Goal: Navigation & Orientation: Find specific page/section

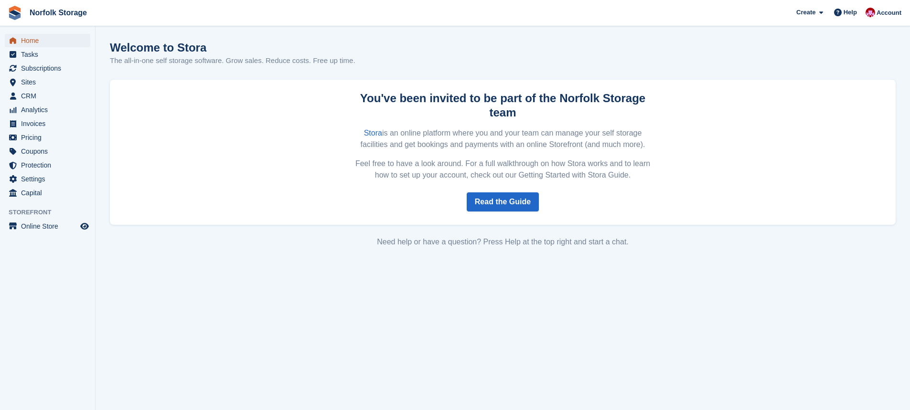
click at [49, 43] on span "Home" at bounding box center [49, 40] width 57 height 13
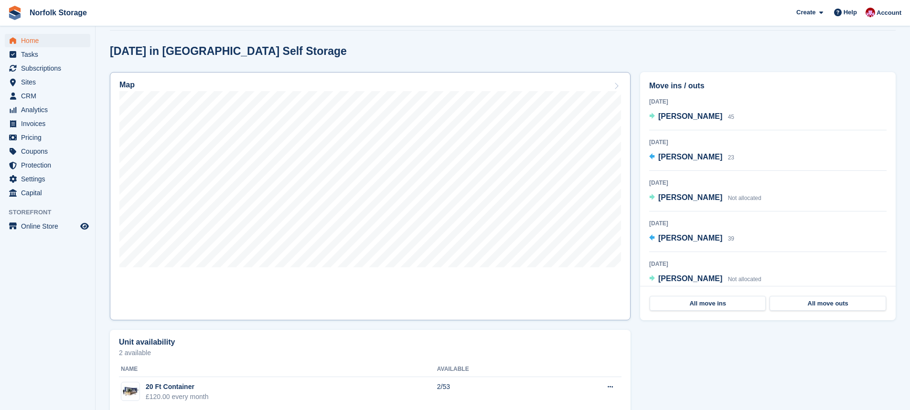
scroll to position [258, 0]
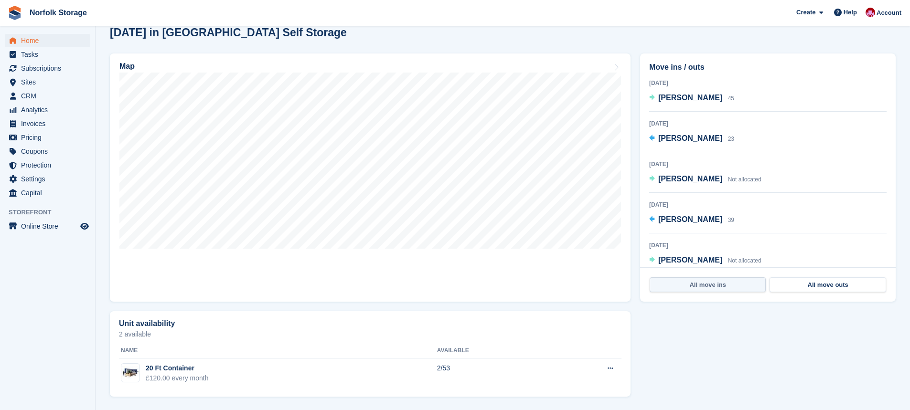
click at [704, 285] on link "All move ins" at bounding box center [708, 285] width 116 height 15
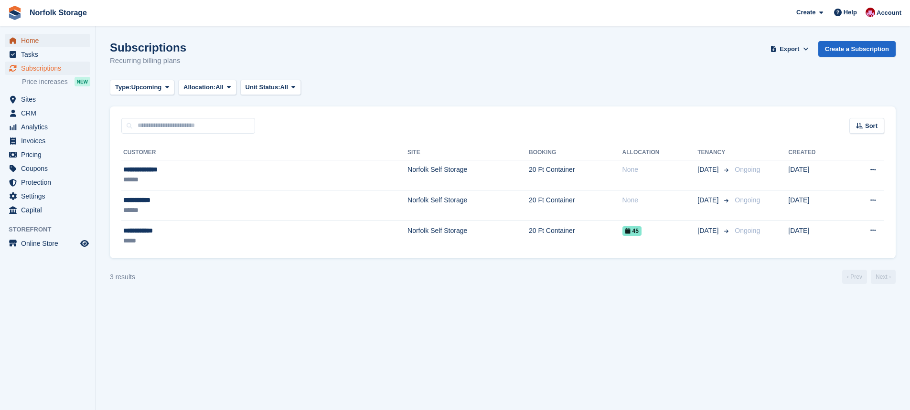
click at [39, 41] on span "Home" at bounding box center [49, 40] width 57 height 13
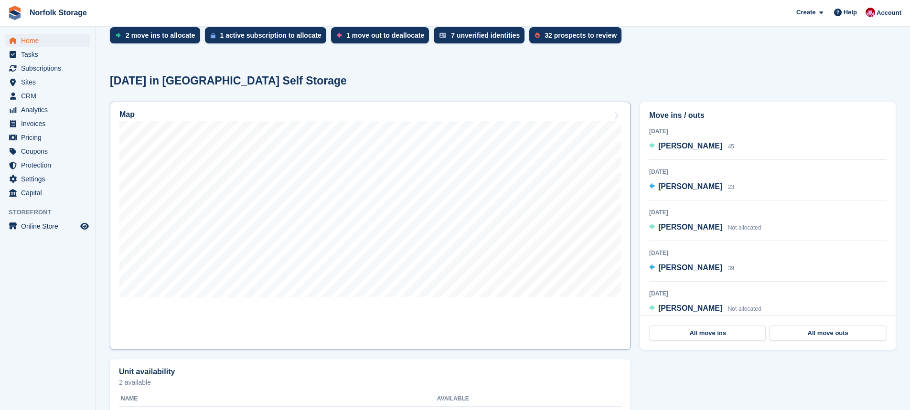
scroll to position [239, 0]
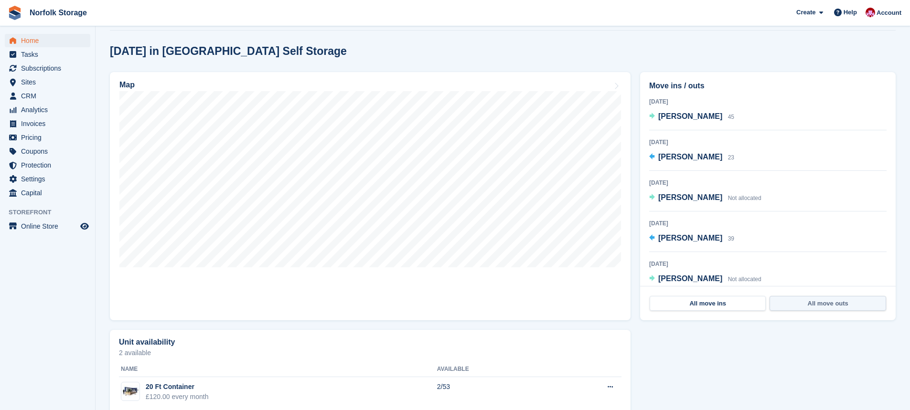
click at [796, 302] on link "All move outs" at bounding box center [828, 303] width 116 height 15
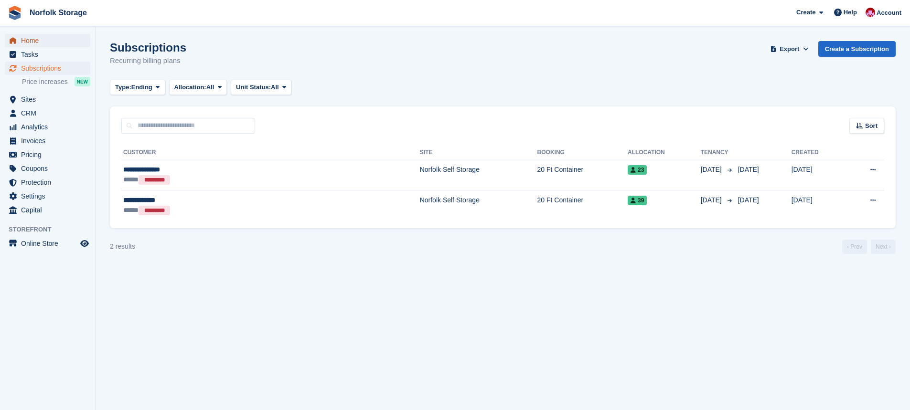
click at [52, 42] on span "Home" at bounding box center [49, 40] width 57 height 13
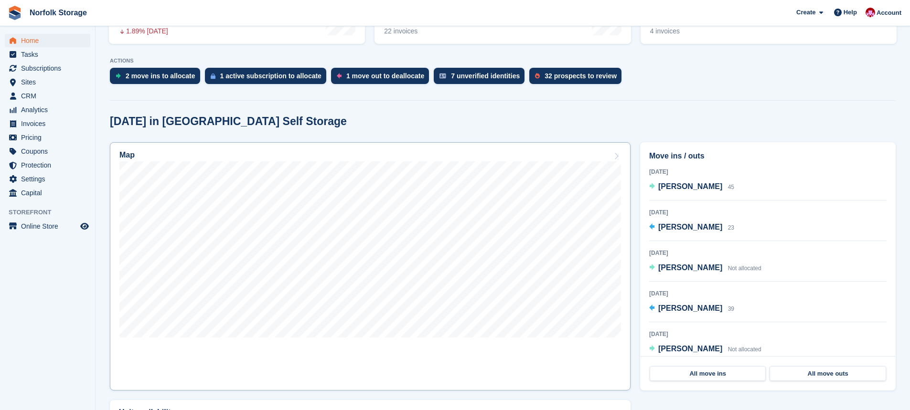
scroll to position [239, 0]
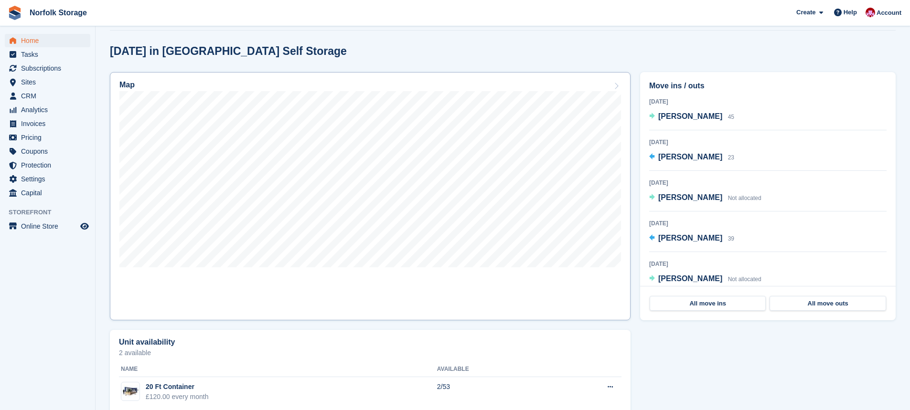
click at [135, 85] on div "Map" at bounding box center [370, 86] width 502 height 11
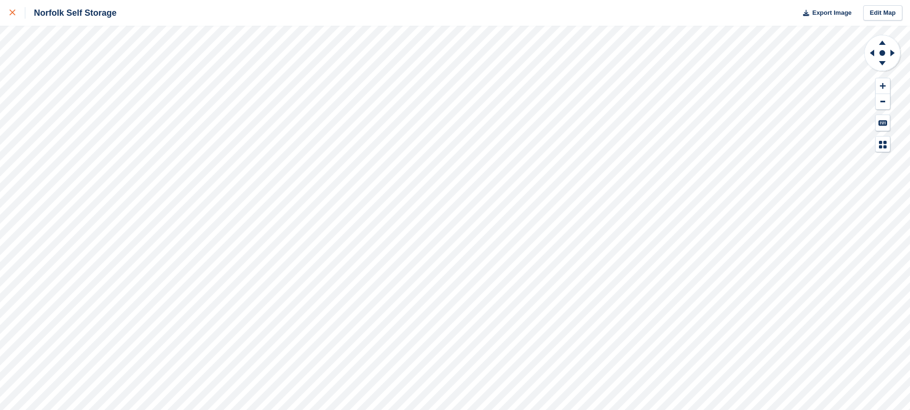
click at [9, 13] on link at bounding box center [12, 13] width 25 height 26
